Goal: Communication & Community: Participate in discussion

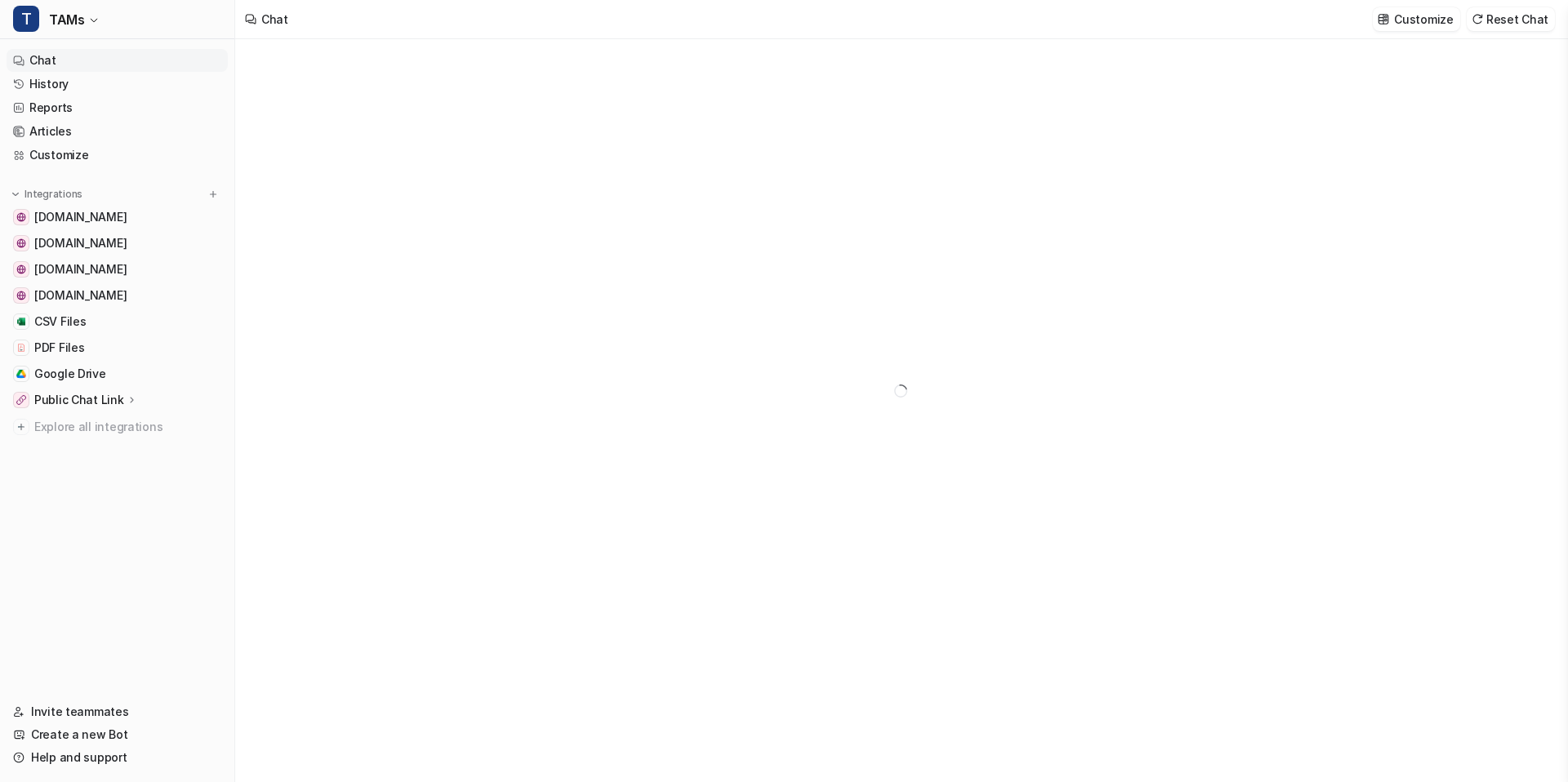
type textarea "**********"
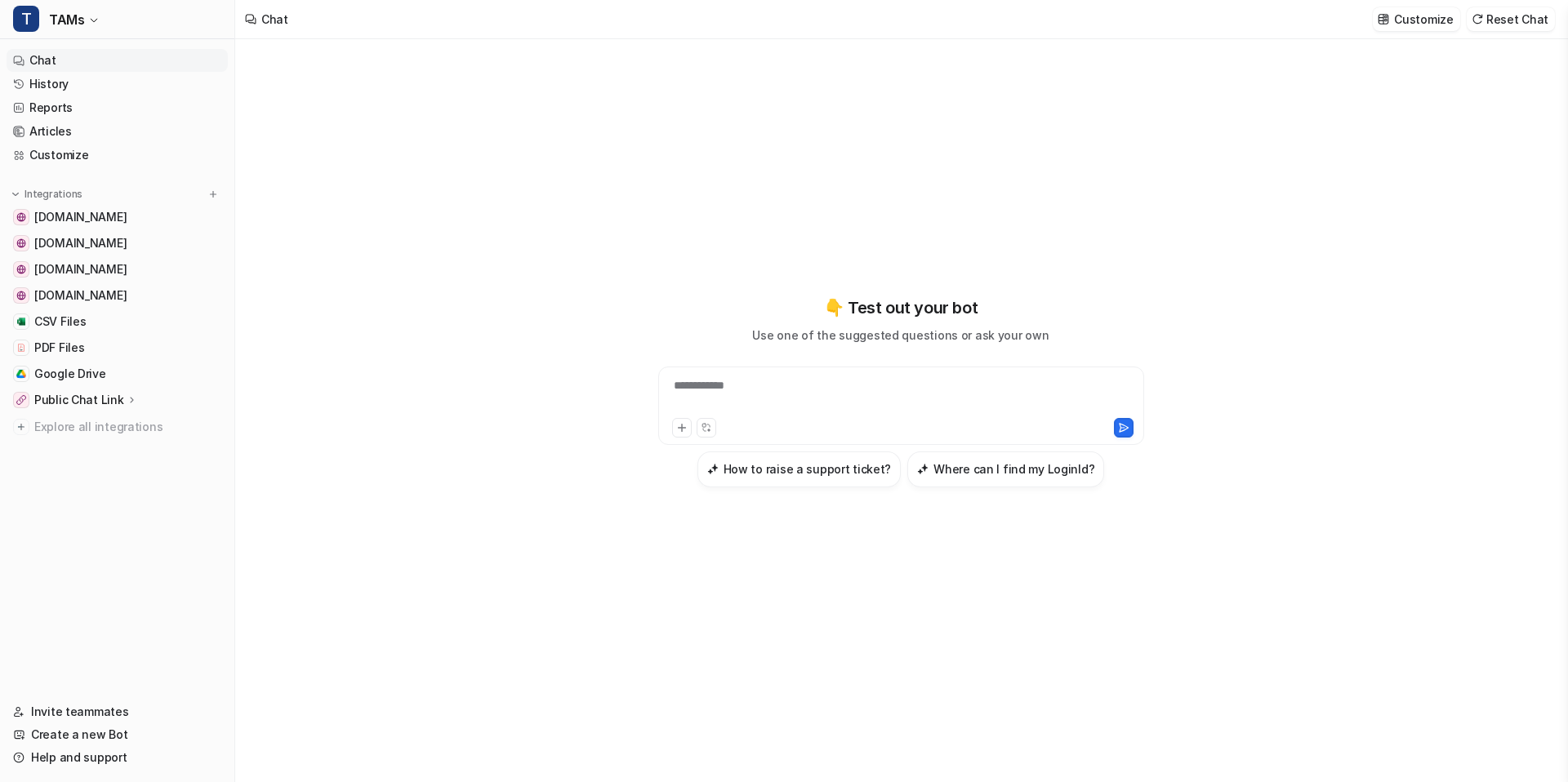
click at [869, 413] on div "**********" at bounding box center [901, 396] width 478 height 38
